Goal: Information Seeking & Learning: Learn about a topic

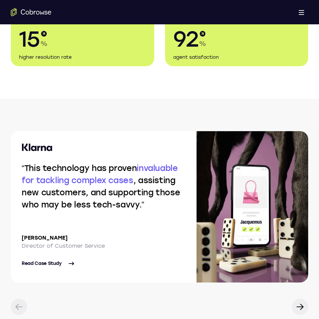
scroll to position [1318, 0]
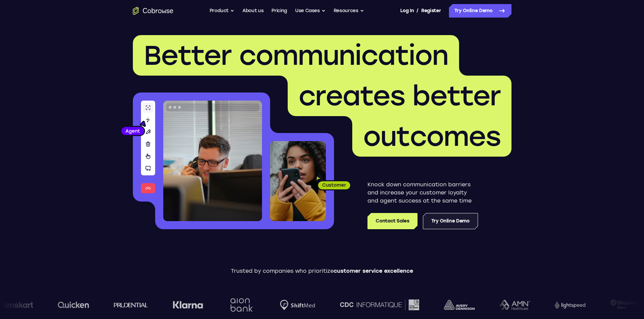
click at [437, 220] on link "Try Online Demo" at bounding box center [450, 221] width 55 height 16
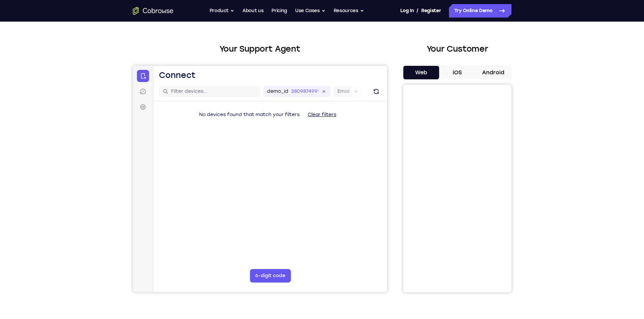
scroll to position [34, 0]
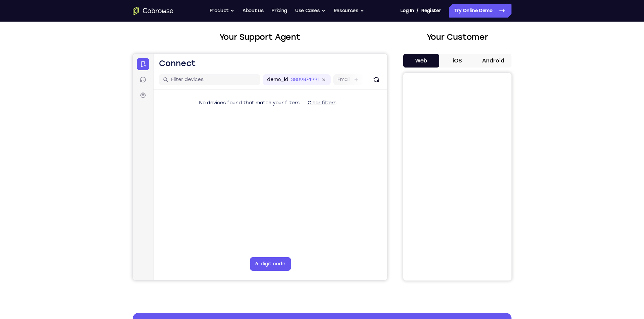
click at [455, 64] on button "iOS" at bounding box center [457, 61] width 36 height 14
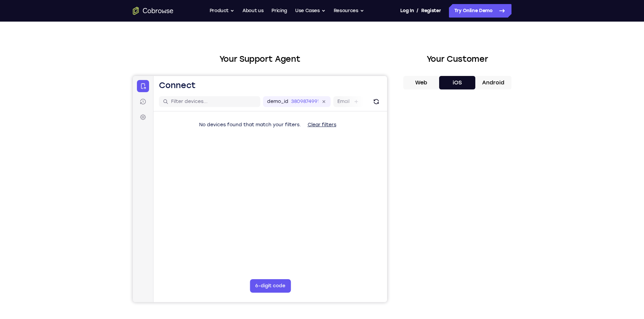
scroll to position [0, 0]
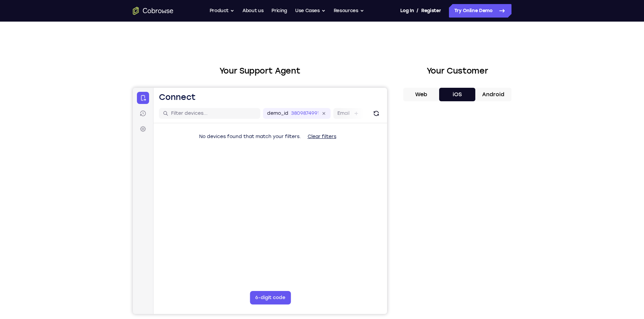
click at [270, 10] on ul "Go back Powerful, Flexible and Trustworthy. Avoid all extra friction for both A…" at bounding box center [286, 11] width 154 height 14
click at [272, 10] on link "Pricing" at bounding box center [279, 11] width 16 height 14
